Goal: Information Seeking & Learning: Learn about a topic

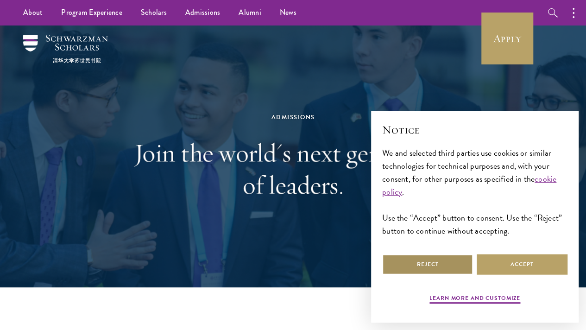
click at [419, 258] on button "Reject" at bounding box center [427, 264] width 91 height 21
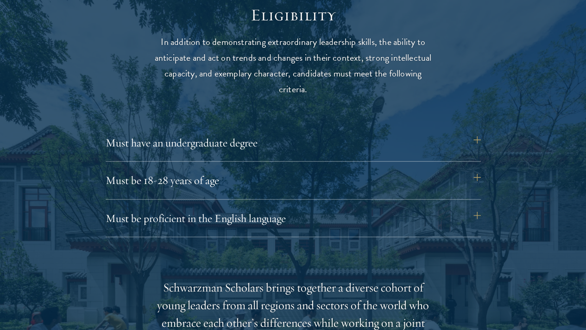
scroll to position [1198, 0]
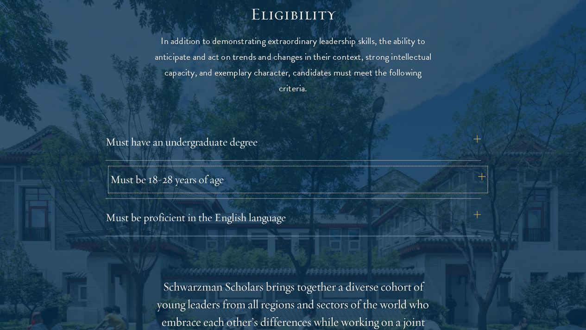
click at [475, 168] on button "Must be 18-28 years of age" at bounding box center [297, 179] width 375 height 22
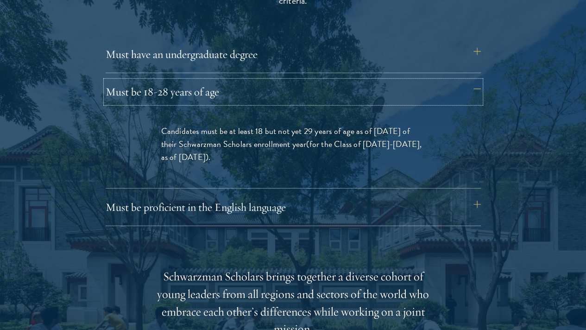
scroll to position [1292, 0]
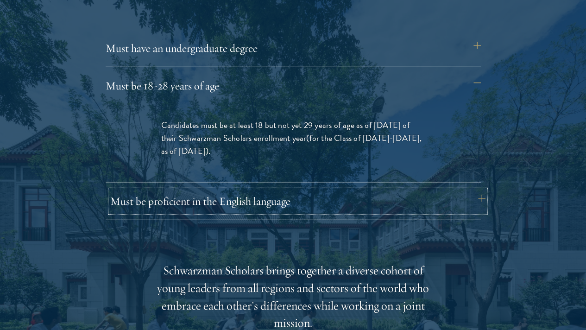
click at [475, 190] on button "Must be proficient in the English language" at bounding box center [297, 201] width 375 height 22
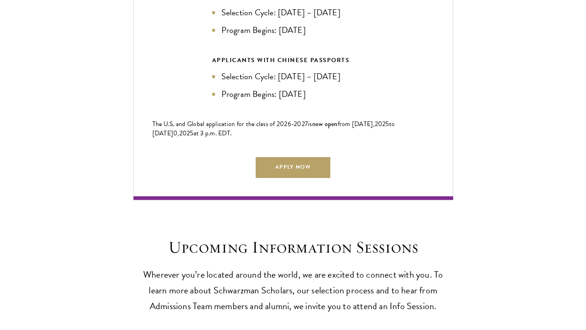
scroll to position [2409, 0]
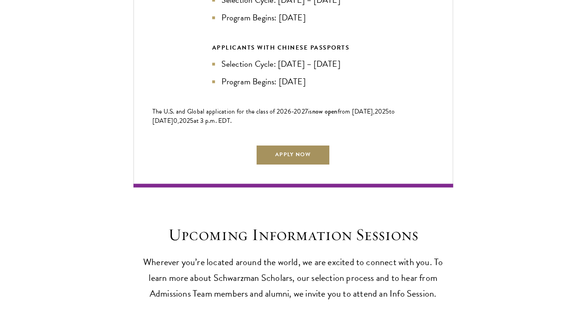
click at [320, 144] on link "Apply Now" at bounding box center [293, 154] width 74 height 21
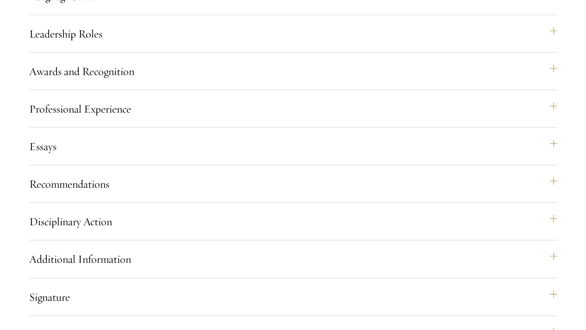
scroll to position [14429, 0]
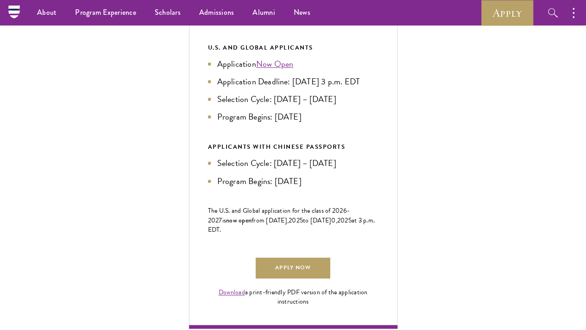
scroll to position [300, 0]
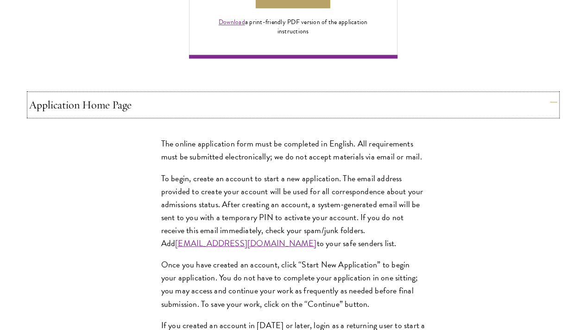
scroll to position [718, 0]
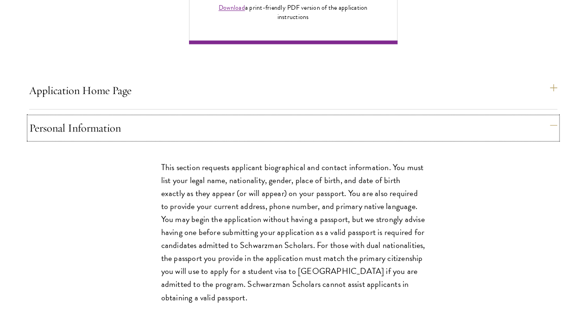
scroll to position [732, 0]
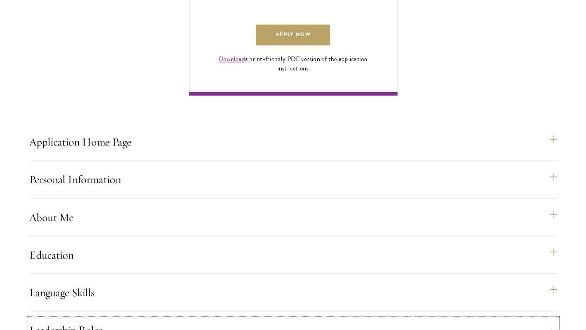
scroll to position [681, 0]
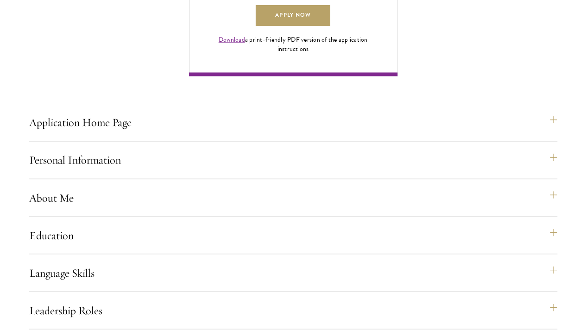
scroll to position [701, 0]
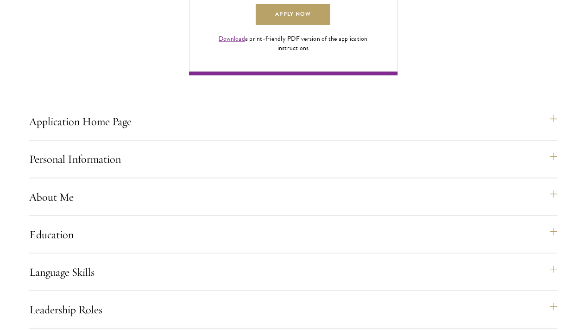
click at [293, 87] on div "Application Home Page The online application form must be completed in English.…" at bounding box center [293, 248] width 528 height 1200
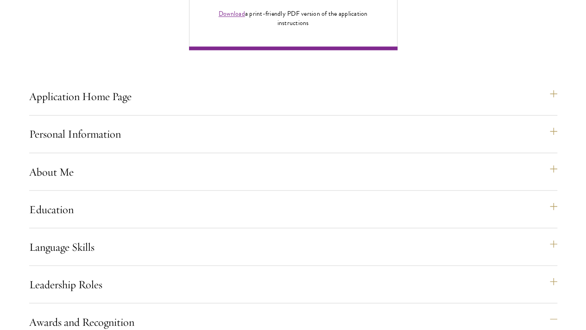
scroll to position [712, 0]
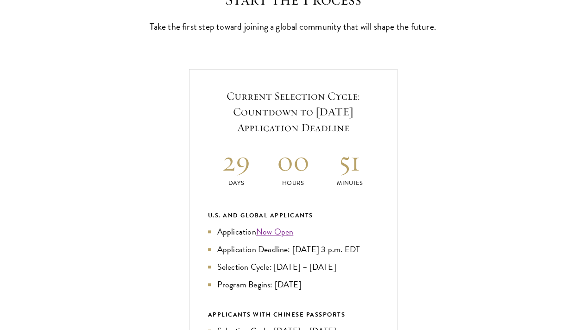
scroll to position [281, 0]
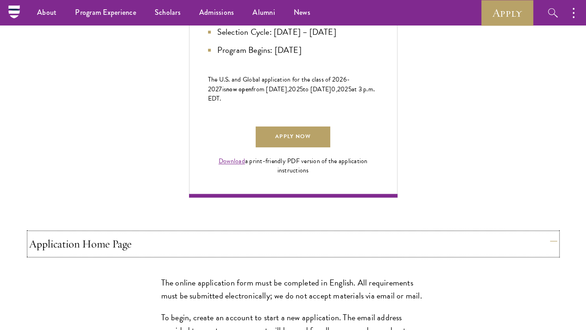
scroll to position [524, 0]
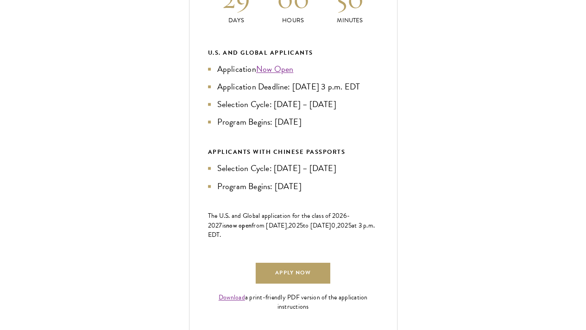
scroll to position [443, 0]
drag, startPoint x: 206, startPoint y: 147, endPoint x: 55, endPoint y: 88, distance: 161.7
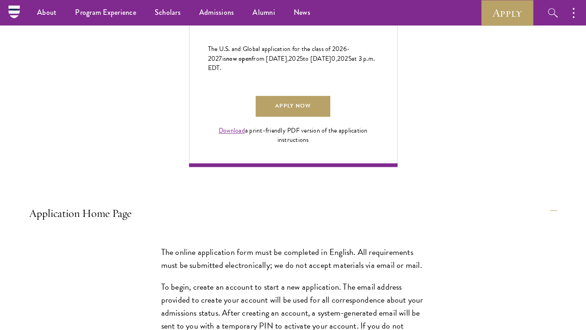
scroll to position [566, 0]
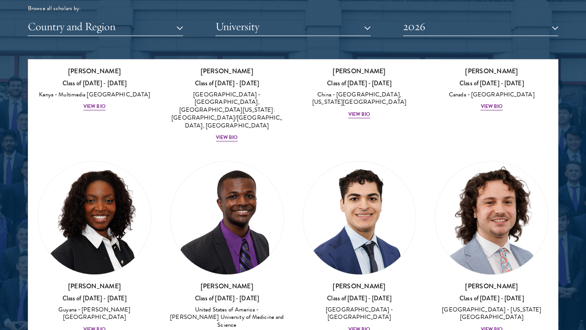
scroll to position [2143, 0]
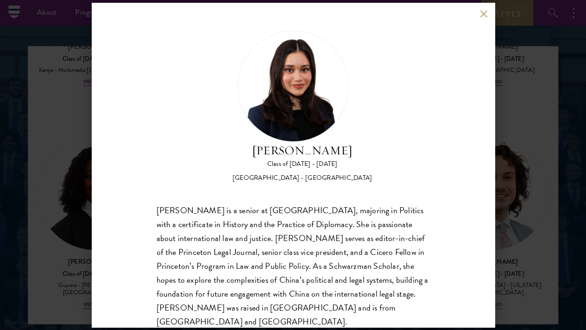
scroll to position [1158, 0]
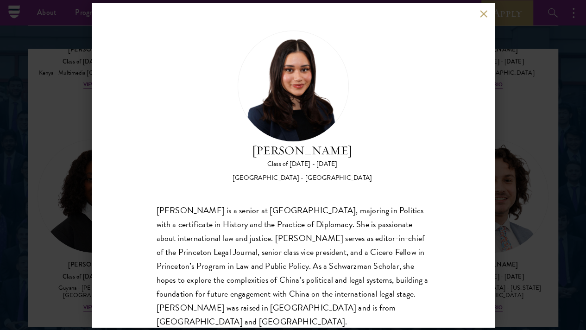
click at [483, 18] on button at bounding box center [484, 14] width 8 height 8
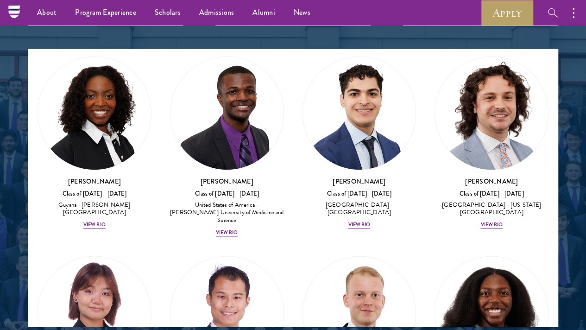
scroll to position [2226, 0]
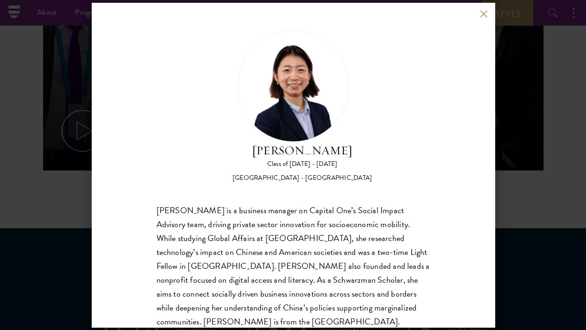
scroll to position [533, 0]
click at [485, 16] on button at bounding box center [484, 14] width 8 height 8
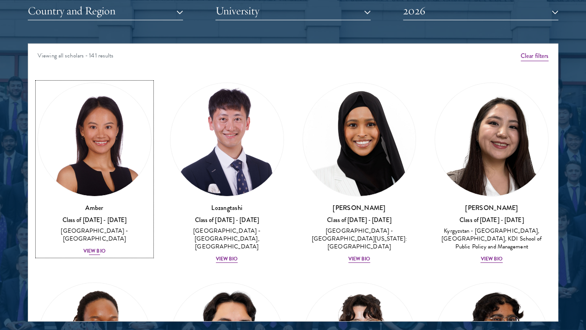
click at [106, 247] on div "View Bio" at bounding box center [94, 250] width 22 height 7
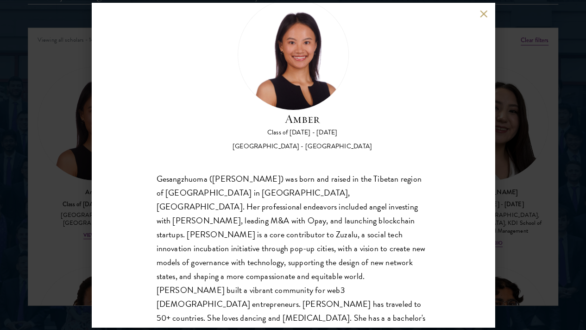
scroll to position [1184, 0]
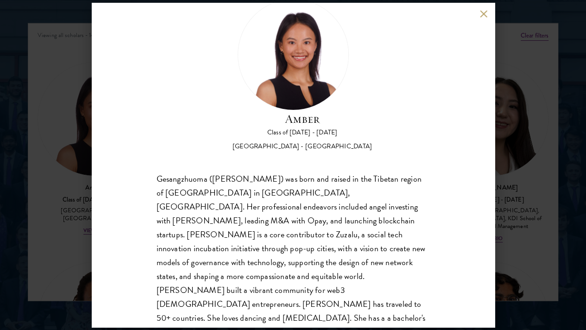
click at [483, 15] on button at bounding box center [484, 14] width 8 height 8
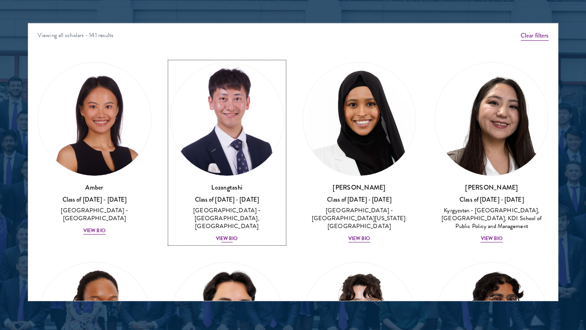
click at [216, 235] on div "View Bio" at bounding box center [227, 238] width 22 height 7
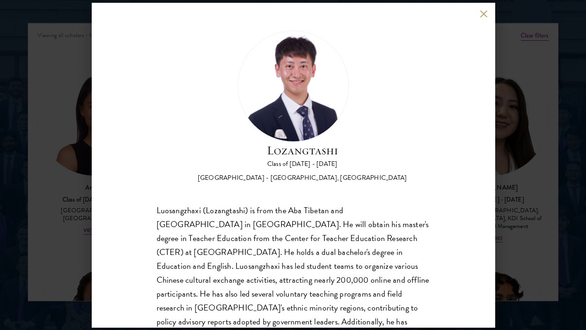
scroll to position [47, 0]
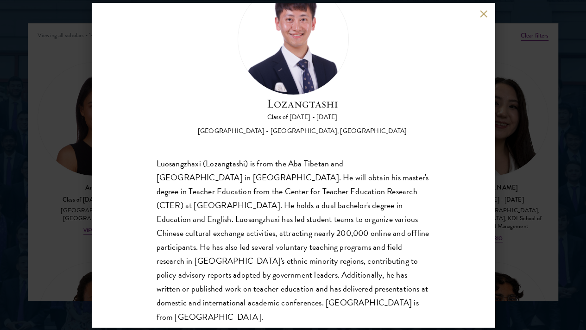
click at [483, 12] on button at bounding box center [484, 14] width 8 height 8
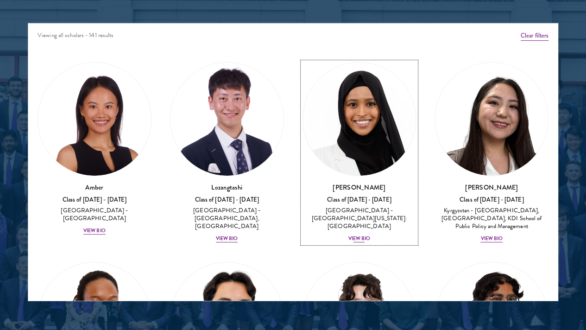
click at [348, 235] on div "View Bio" at bounding box center [359, 238] width 22 height 7
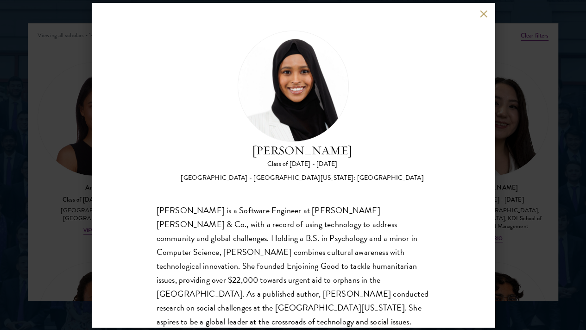
click at [484, 15] on button at bounding box center [484, 14] width 8 height 8
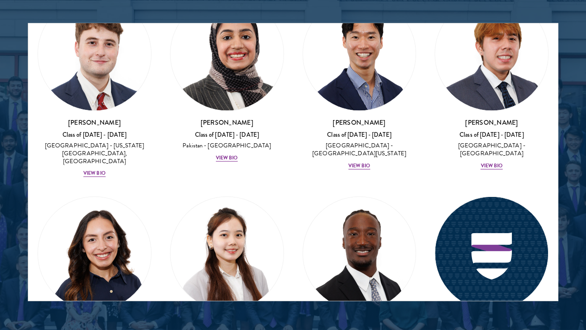
scroll to position [4451, 0]
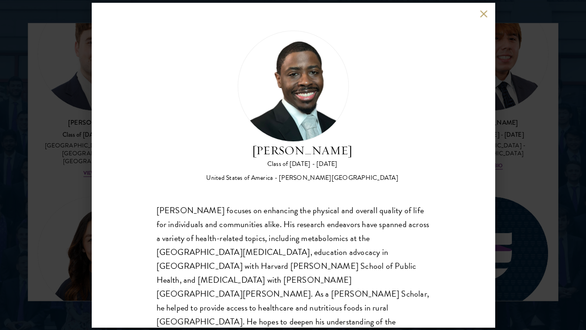
click at [482, 16] on button at bounding box center [484, 14] width 8 height 8
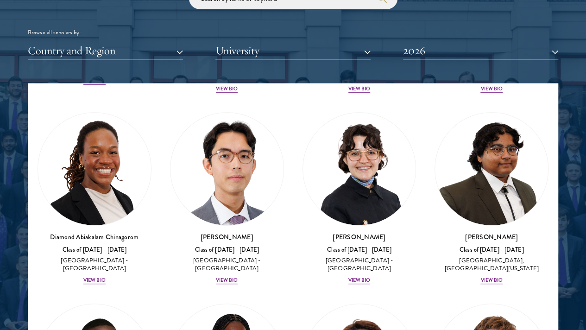
scroll to position [212, 0]
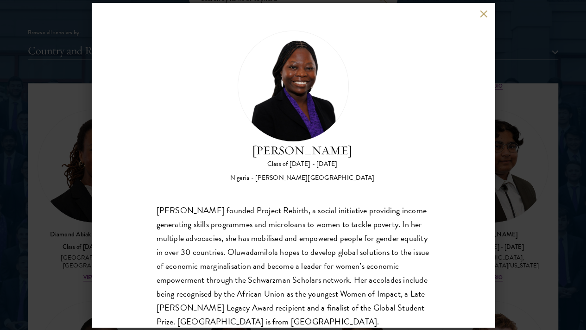
scroll to position [16, 0]
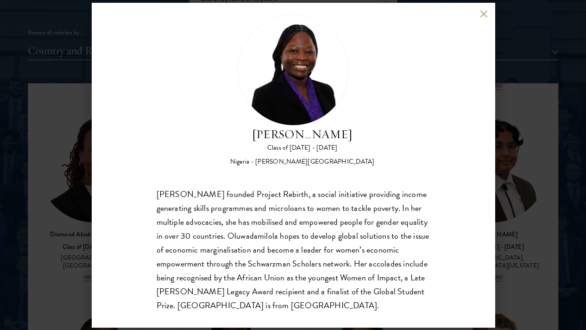
click at [487, 14] on button at bounding box center [484, 14] width 8 height 8
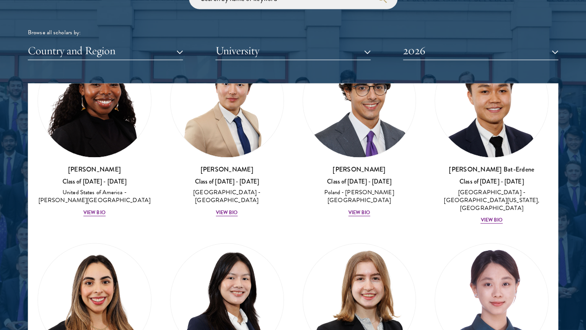
scroll to position [883, 0]
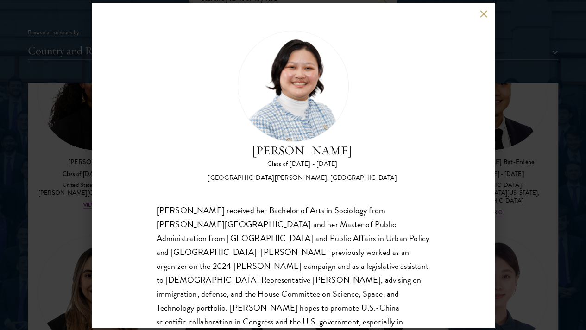
click at [480, 17] on button at bounding box center [484, 14] width 8 height 8
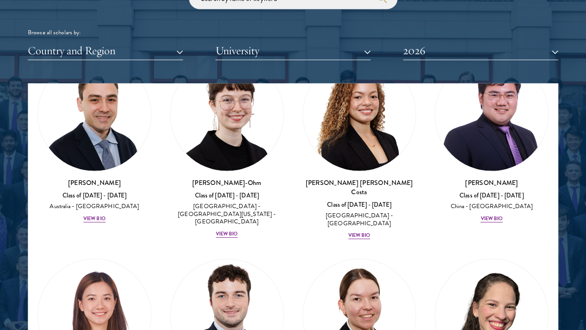
scroll to position [1444, 0]
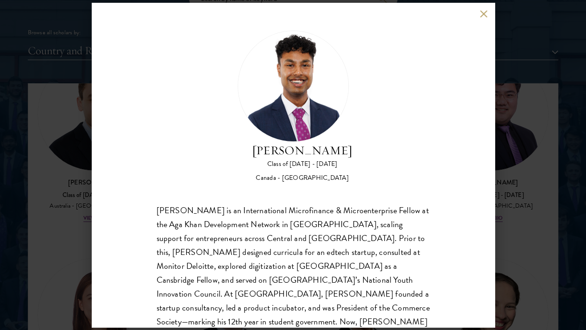
scroll to position [16, 0]
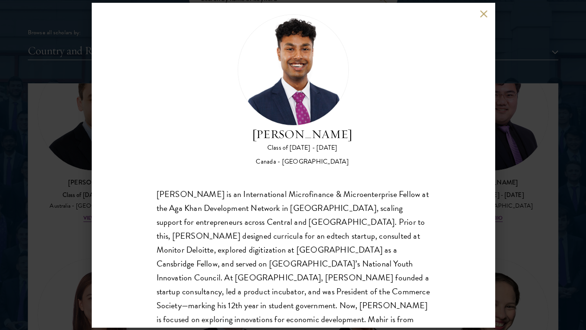
click at [485, 14] on button at bounding box center [484, 14] width 8 height 8
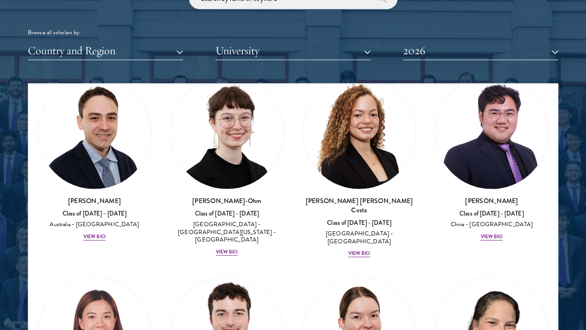
scroll to position [1426, 0]
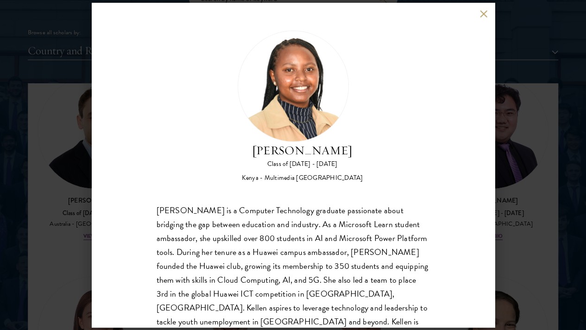
scroll to position [1, 0]
click at [478, 11] on div "[PERSON_NAME] Class of [DATE] - [DATE] [GEOGRAPHIC_DATA] - Multimedia [GEOGRAPH…" at bounding box center [293, 165] width 403 height 324
click at [484, 15] on button at bounding box center [484, 14] width 8 height 8
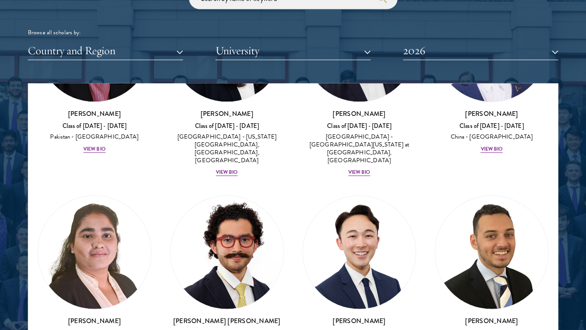
scroll to position [2728, 0]
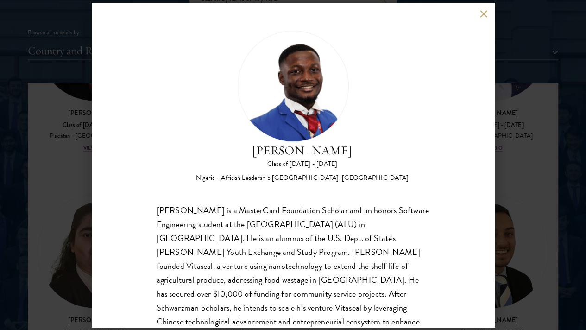
scroll to position [16, 0]
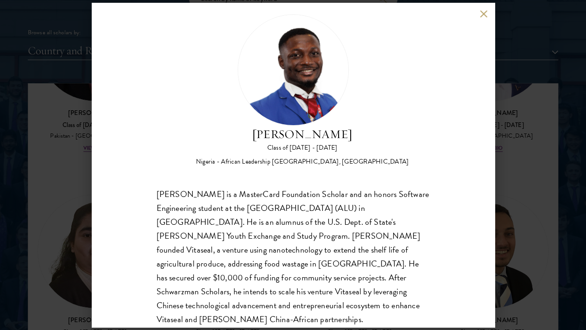
click at [480, 14] on button at bounding box center [484, 14] width 8 height 8
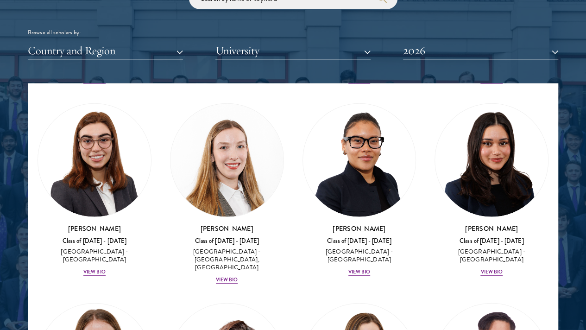
scroll to position [3067, 0]
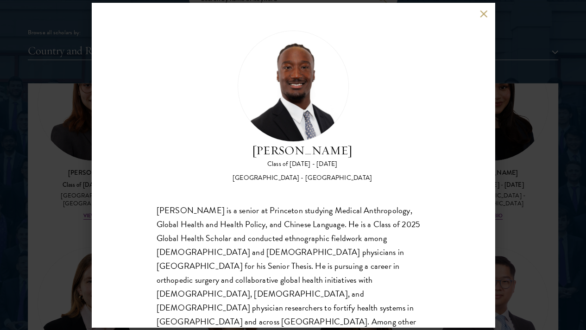
scroll to position [1, 0]
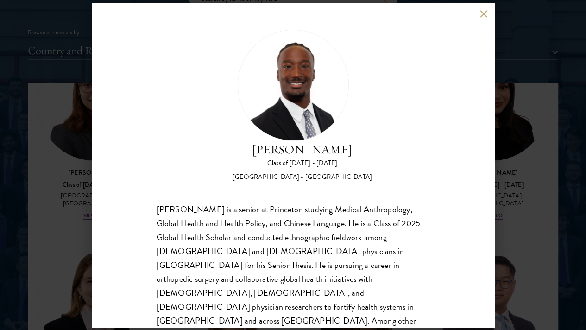
click at [486, 11] on button at bounding box center [484, 14] width 8 height 8
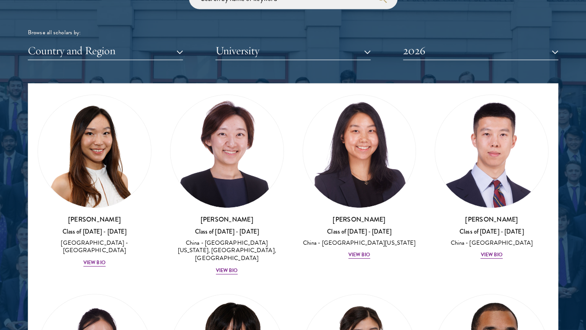
scroll to position [3611, 0]
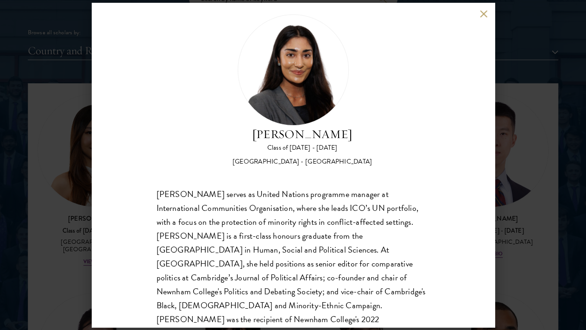
scroll to position [16, 0]
click at [484, 14] on button at bounding box center [484, 14] width 8 height 8
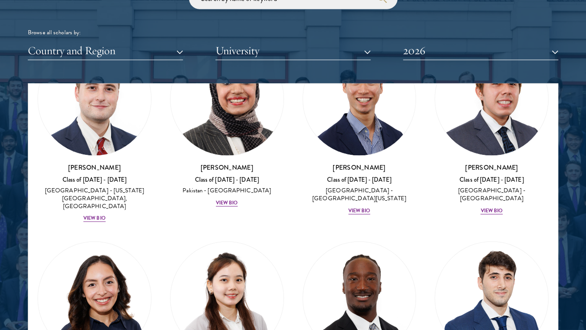
scroll to position [4466, 0]
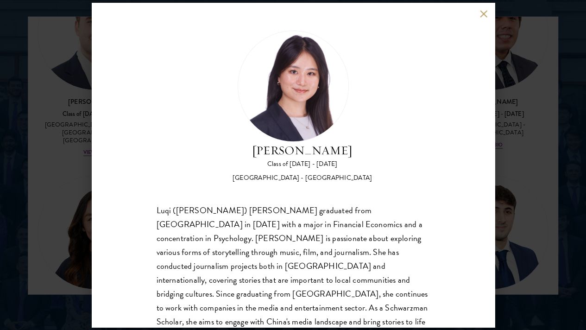
click at [485, 17] on button at bounding box center [484, 14] width 8 height 8
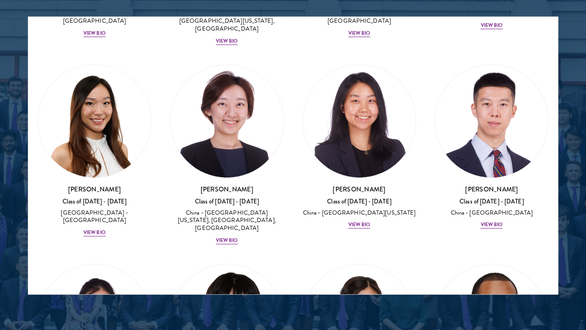
scroll to position [3572, 0]
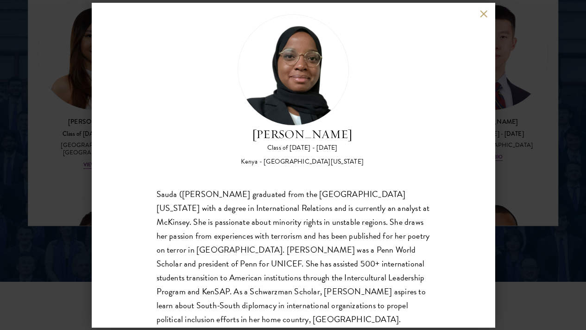
scroll to position [1259, 0]
click at [481, 16] on button at bounding box center [484, 14] width 8 height 8
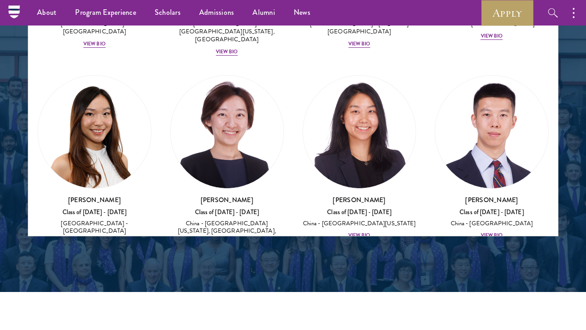
scroll to position [3504, 0]
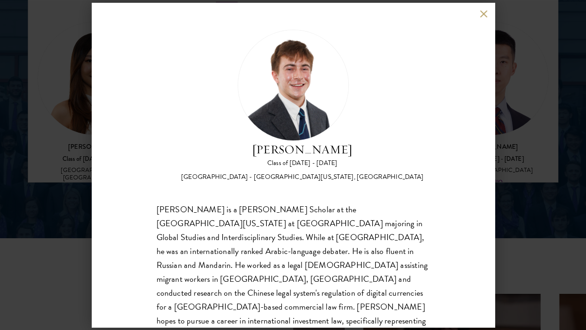
scroll to position [1303, 0]
click at [485, 12] on button at bounding box center [484, 14] width 8 height 8
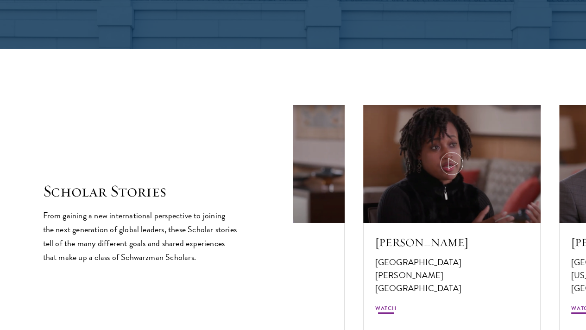
scroll to position [1504, 0]
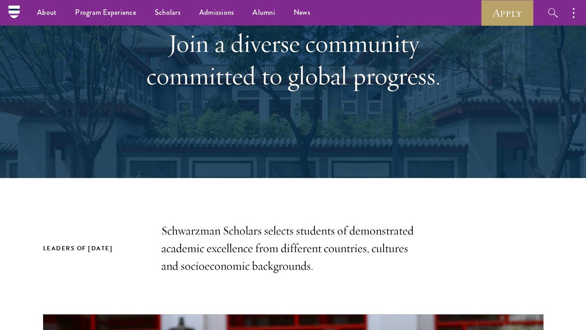
scroll to position [84, 0]
